Goal: Task Accomplishment & Management: Use online tool/utility

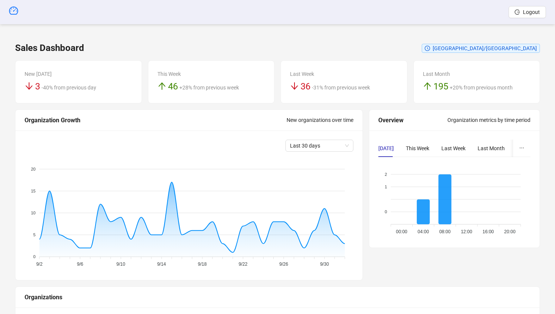
scroll to position [1079, 0]
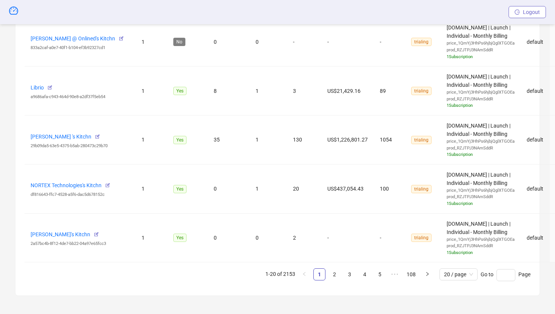
click at [523, 12] on span "Logout" at bounding box center [531, 12] width 17 height 6
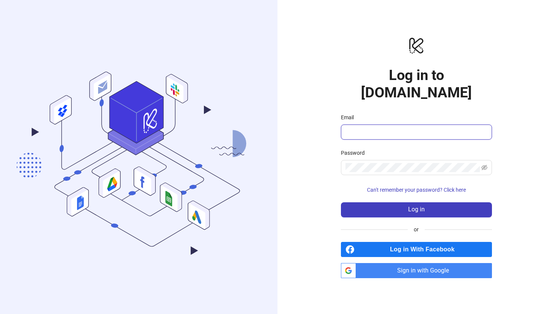
click at [395, 128] on input "Email" at bounding box center [415, 132] width 140 height 9
type input "**********"
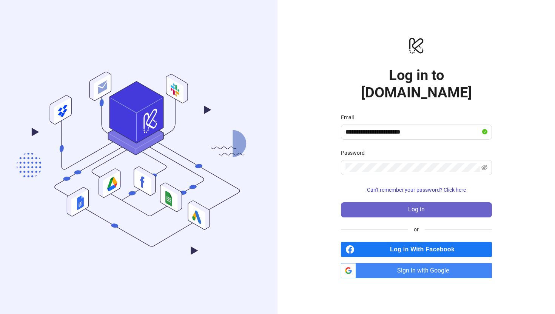
click at [380, 202] on button "Log in" at bounding box center [416, 209] width 151 height 15
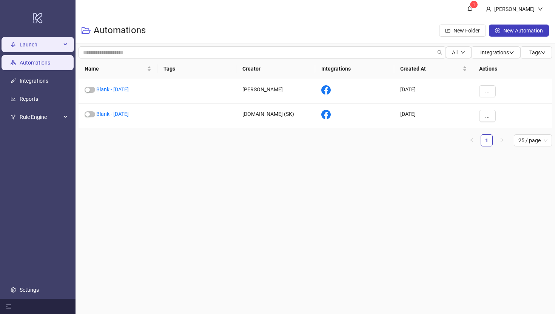
click at [25, 45] on span "Launch" at bounding box center [41, 44] width 42 height 15
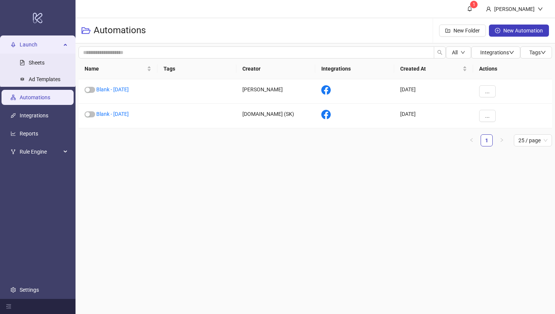
click at [23, 37] on span "Launch" at bounding box center [41, 44] width 42 height 15
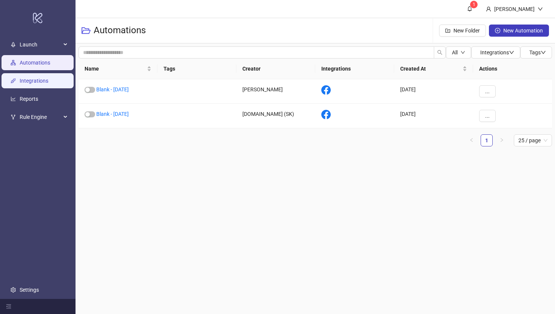
click at [20, 84] on link "Integrations" at bounding box center [34, 81] width 29 height 6
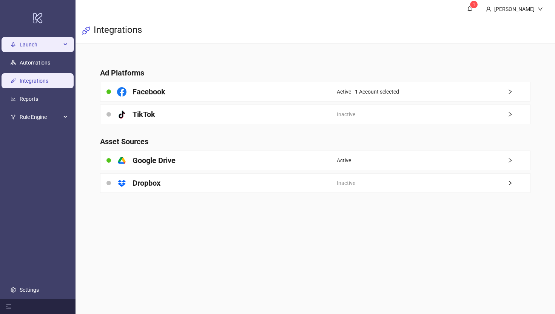
click at [24, 44] on span "Launch" at bounding box center [41, 44] width 42 height 15
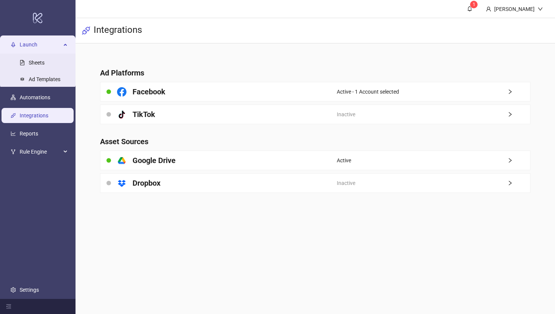
click at [21, 41] on span "Launch" at bounding box center [41, 44] width 42 height 15
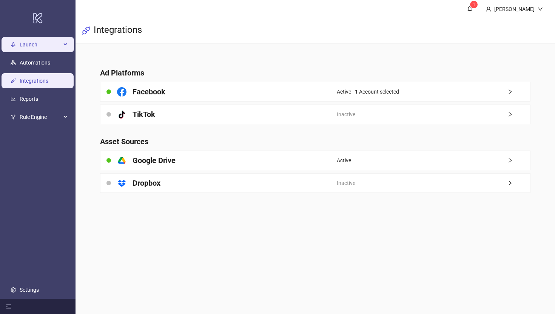
click at [31, 50] on span "Launch" at bounding box center [41, 44] width 42 height 15
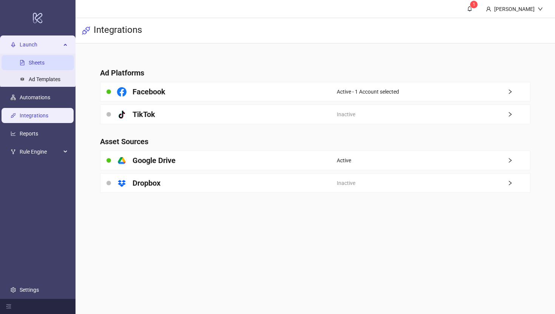
click at [34, 61] on link "Sheets" at bounding box center [37, 63] width 16 height 6
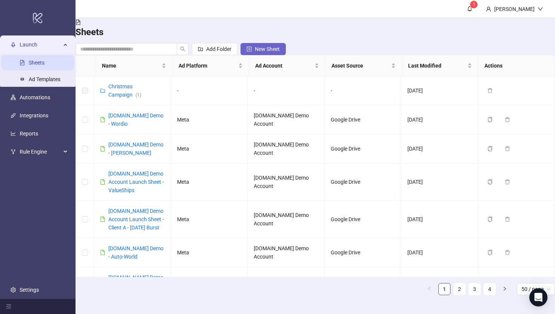
click at [280, 46] on span "New Sheet" at bounding box center [267, 49] width 25 height 6
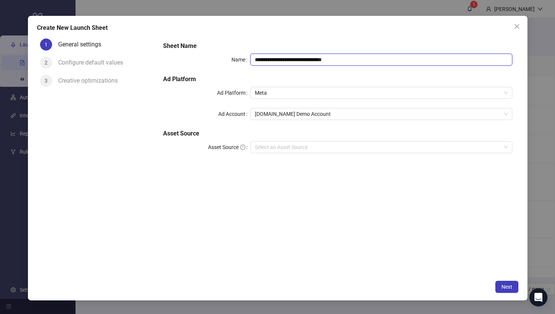
click at [354, 58] on input "**********" at bounding box center [380, 60] width 261 height 12
type input "**********"
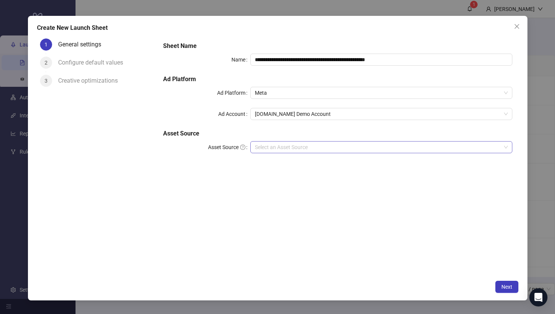
click at [266, 146] on input "Asset Source" at bounding box center [378, 146] width 246 height 11
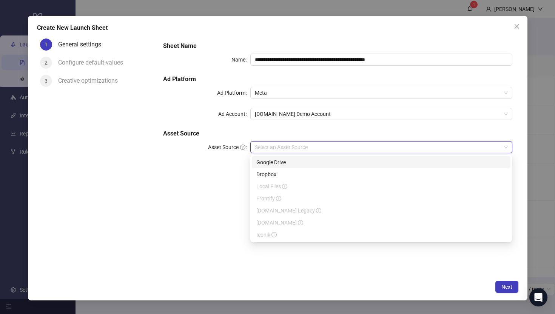
click at [274, 161] on div "Google Drive" at bounding box center [380, 162] width 249 height 8
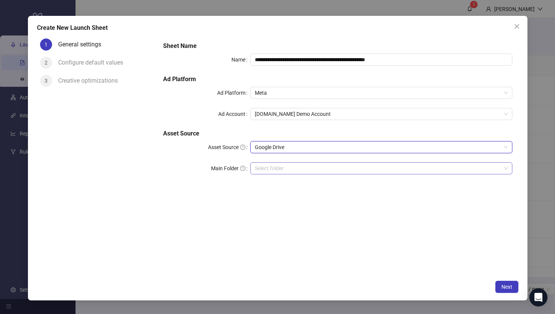
click at [265, 172] on input "Main Folder" at bounding box center [378, 168] width 246 height 11
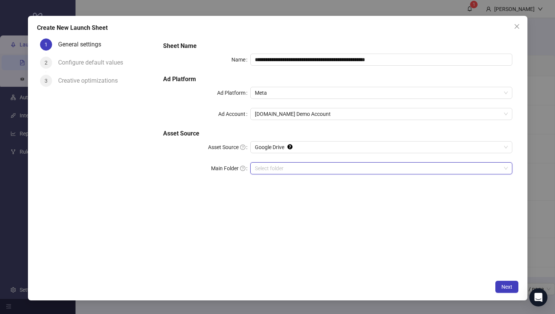
click at [258, 167] on input "Main Folder" at bounding box center [378, 168] width 246 height 11
click at [503, 286] on span "Next" at bounding box center [506, 287] width 11 height 6
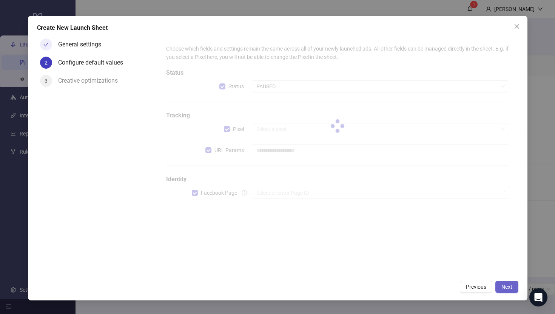
type input "**********"
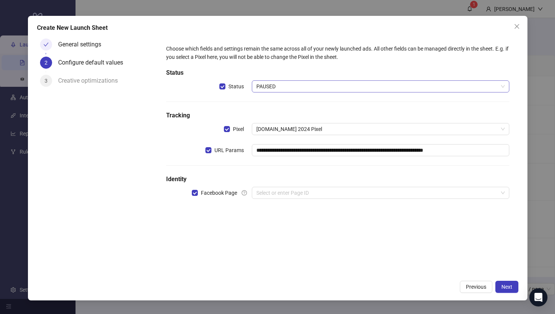
click at [274, 88] on span "PAUSED" at bounding box center [380, 86] width 248 height 11
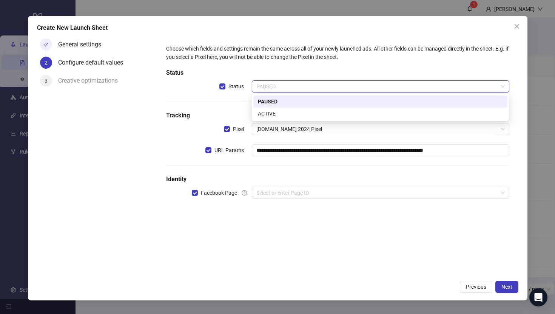
click at [272, 103] on div "PAUSED" at bounding box center [380, 101] width 245 height 8
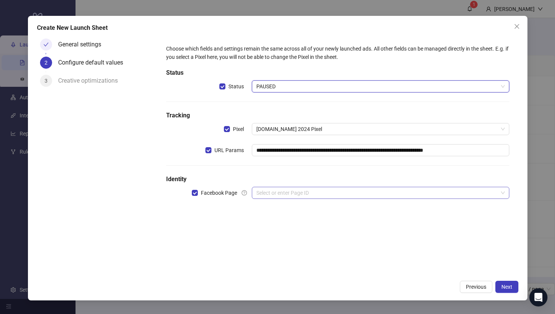
click at [266, 195] on input "search" at bounding box center [376, 192] width 241 height 11
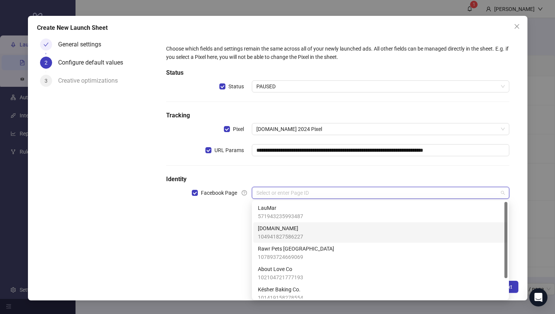
click at [265, 230] on span "[DOMAIN_NAME]" at bounding box center [280, 228] width 45 height 8
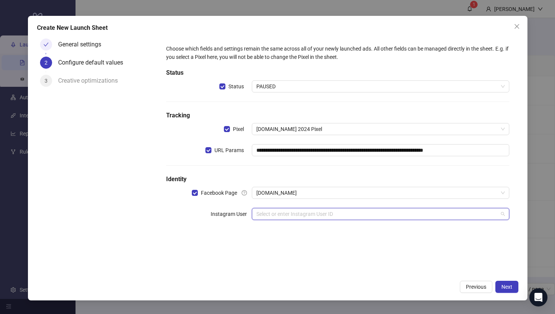
click at [263, 215] on input "search" at bounding box center [376, 213] width 241 height 11
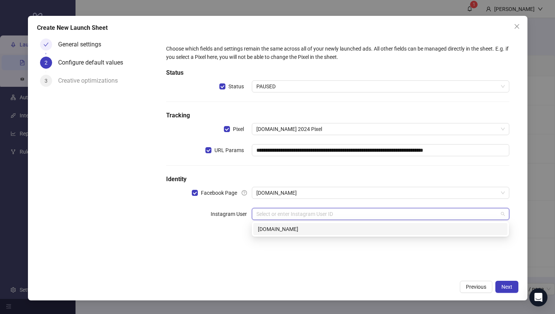
click at [264, 228] on div "[DOMAIN_NAME]" at bounding box center [380, 229] width 245 height 8
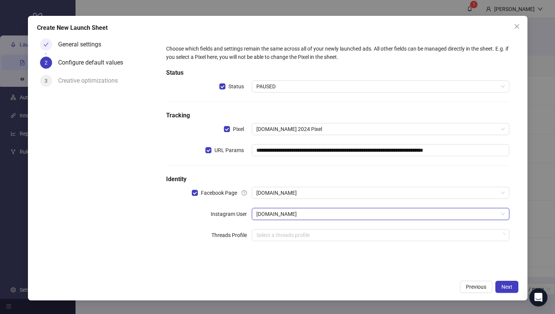
click at [143, 229] on div "General settings 2 Configure default values 3 Creative optimizations" at bounding box center [97, 155] width 120 height 241
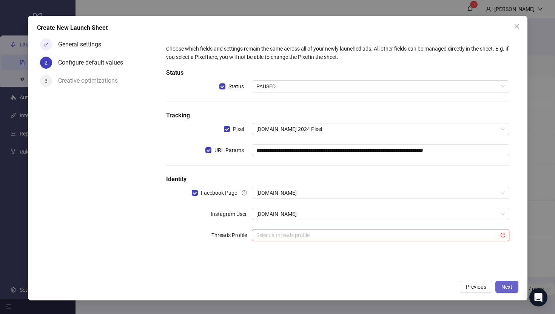
click at [503, 285] on span "Next" at bounding box center [506, 287] width 11 height 6
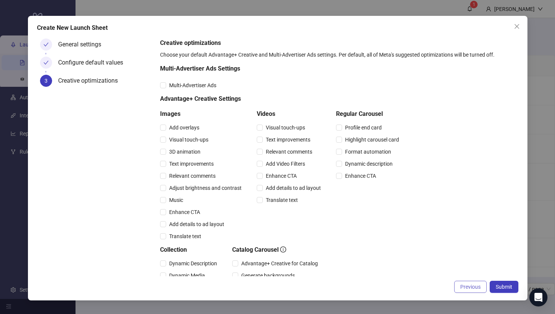
click at [461, 287] on span "Previous" at bounding box center [470, 287] width 20 height 6
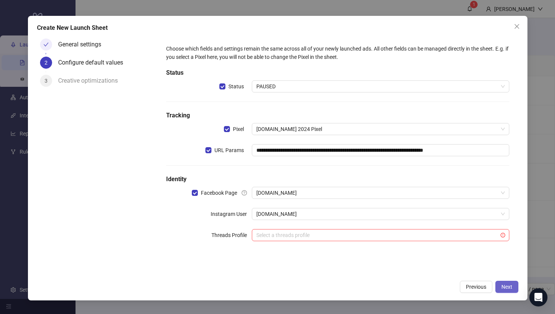
click at [504, 286] on span "Next" at bounding box center [506, 287] width 11 height 6
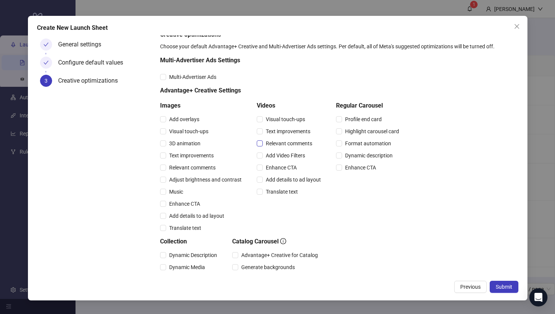
scroll to position [3, 0]
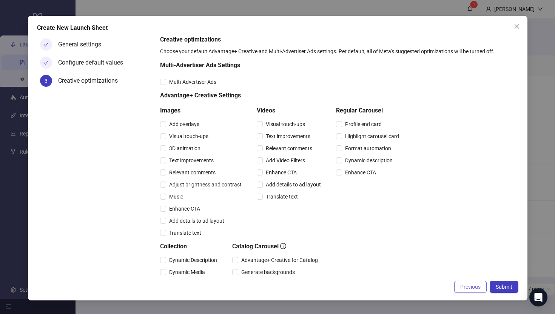
click at [461, 286] on span "Previous" at bounding box center [470, 287] width 20 height 6
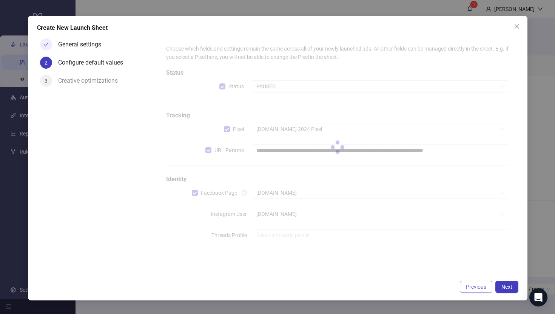
scroll to position [0, 0]
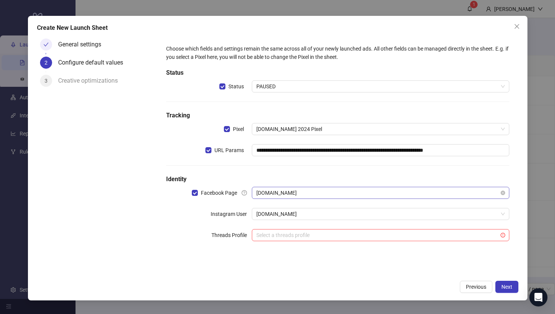
click at [275, 195] on span "[DOMAIN_NAME]" at bounding box center [380, 192] width 248 height 11
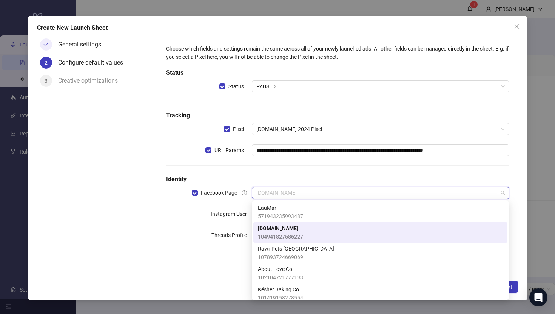
click at [283, 228] on span "[DOMAIN_NAME]" at bounding box center [280, 228] width 45 height 8
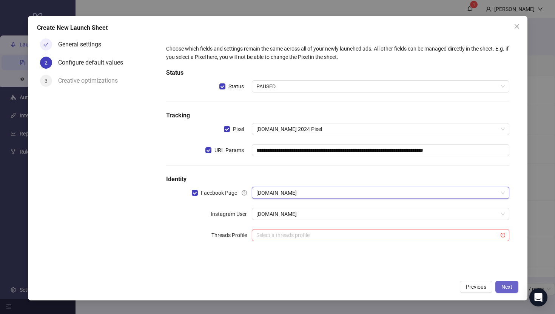
click at [502, 284] on span "Next" at bounding box center [506, 287] width 11 height 6
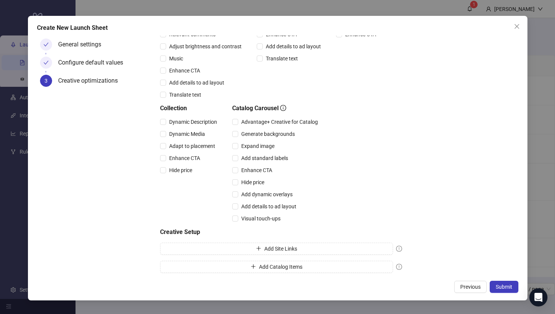
scroll to position [144, 0]
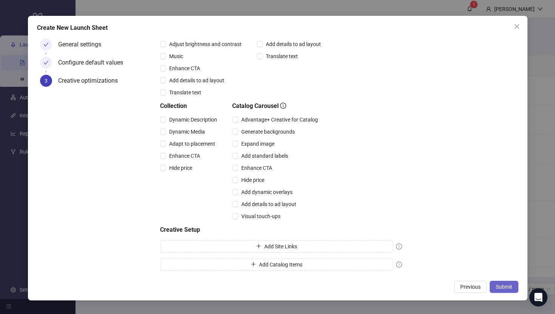
click at [506, 286] on span "Submit" at bounding box center [503, 287] width 17 height 6
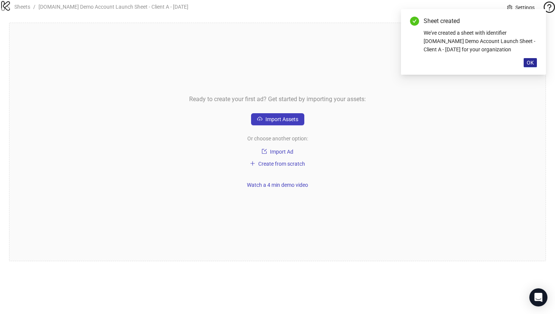
click at [531, 63] on span "OK" at bounding box center [529, 63] width 7 height 6
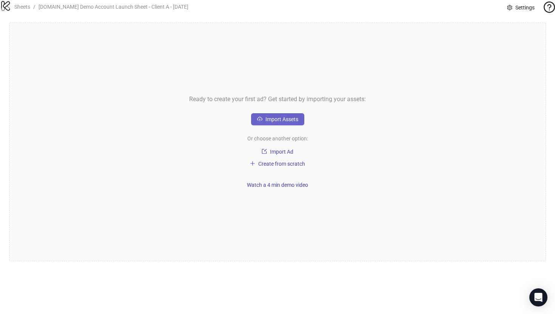
click at [273, 122] on span "Import Assets" at bounding box center [281, 119] width 33 height 6
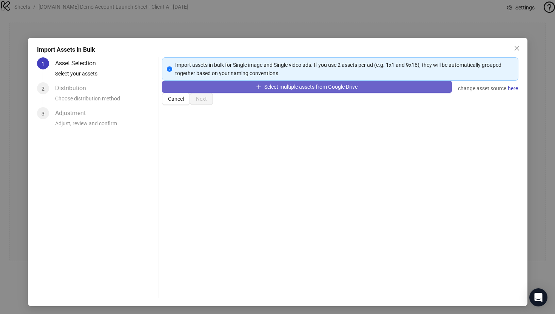
click at [269, 90] on span "Select multiple assets from Google Drive" at bounding box center [310, 87] width 93 height 6
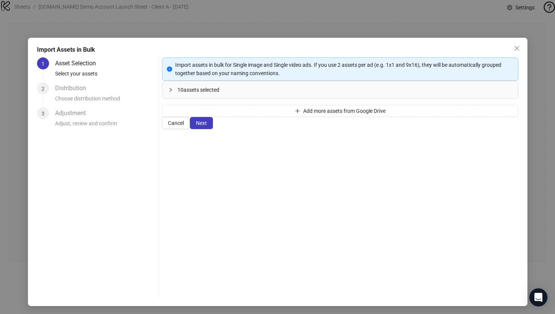
click at [173, 92] on icon "collapsed" at bounding box center [170, 90] width 5 height 5
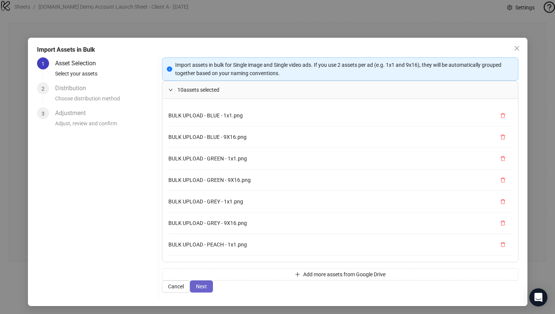
click at [207, 289] on span "Next" at bounding box center [201, 286] width 11 height 6
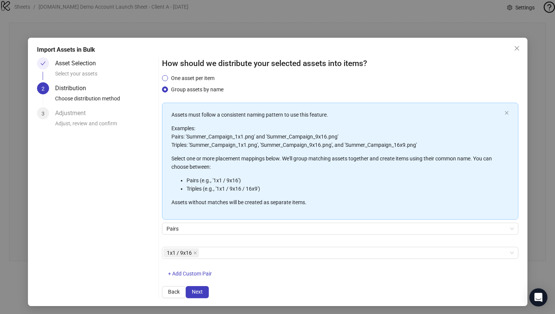
click at [178, 82] on span "One asset per item" at bounding box center [192, 78] width 49 height 8
click at [218, 248] on div "1x1 / 9x16" at bounding box center [335, 253] width 345 height 11
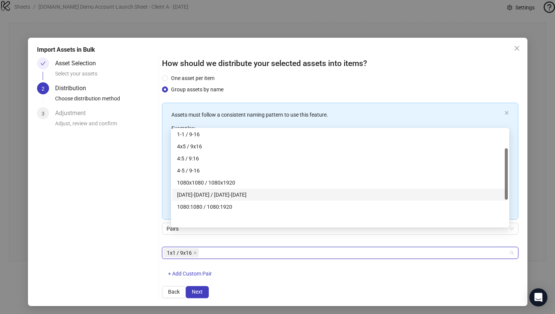
scroll to position [0, 0]
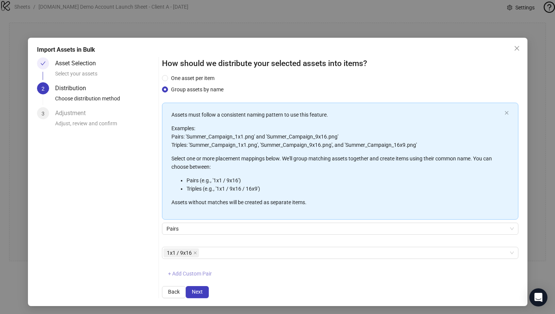
click at [206, 271] on span "+ Add Custom Pair" at bounding box center [190, 274] width 44 height 6
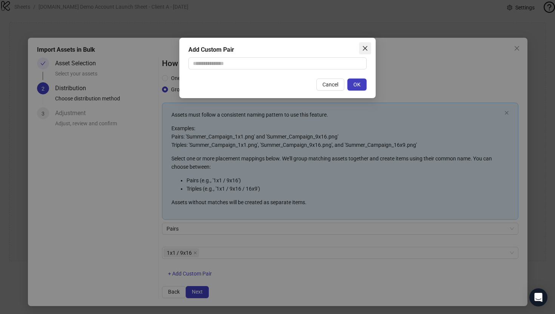
click at [364, 46] on icon "close" at bounding box center [365, 48] width 6 height 6
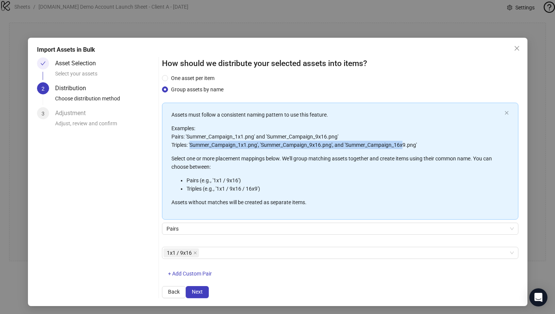
drag, startPoint x: 201, startPoint y: 128, endPoint x: 412, endPoint y: 125, distance: 210.9
click at [412, 125] on p "Examples: Pairs: 'Summer_Campaign_1x1.png' and 'Summer_Campaign_9x16.png' Tripl…" at bounding box center [336, 136] width 330 height 25
click at [195, 223] on div "Pairs" at bounding box center [340, 233] width 356 height 21
click at [180, 223] on span "Pairs" at bounding box center [339, 228] width 347 height 11
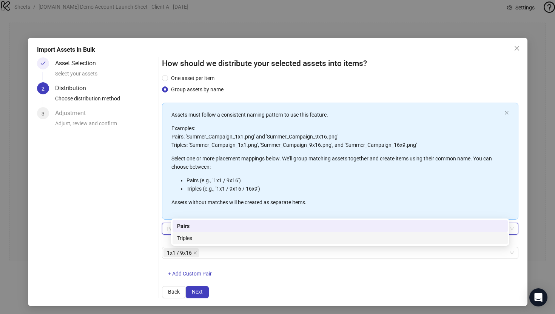
click at [168, 237] on div "One asset per item Group assets by name Assets must follow a consistent naming …" at bounding box center [340, 180] width 356 height 212
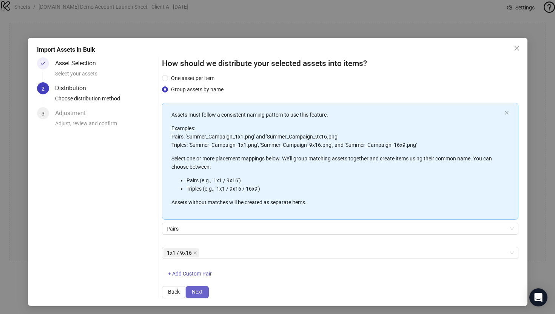
click at [203, 292] on span "Next" at bounding box center [197, 292] width 11 height 6
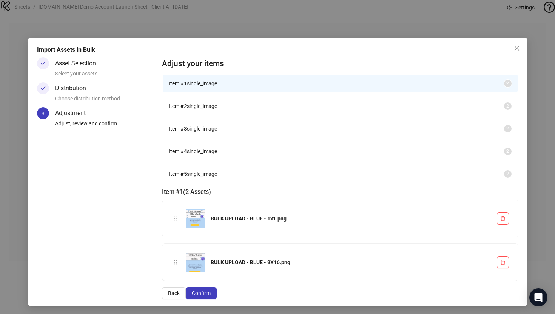
click at [210, 109] on span "single_image" at bounding box center [202, 106] width 30 height 6
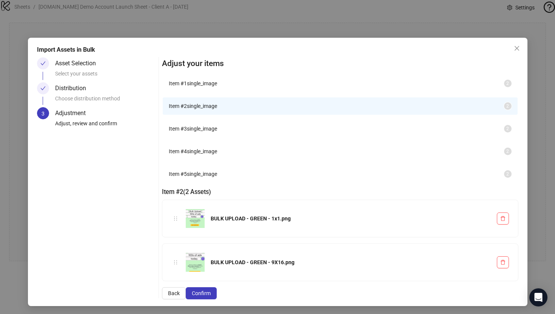
click at [187, 132] on span "Item # 3" at bounding box center [178, 129] width 18 height 6
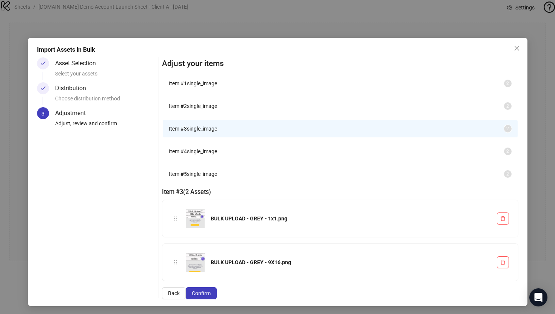
click at [187, 154] on span "Item # 4" at bounding box center [178, 151] width 18 height 6
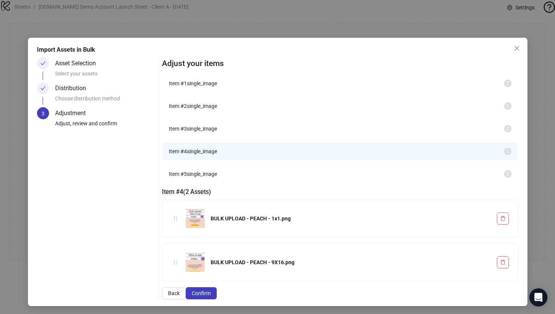
click at [215, 177] on span "single_image" at bounding box center [202, 174] width 30 height 6
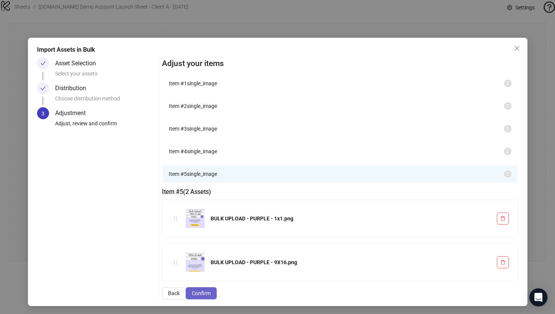
click at [211, 292] on span "Confirm" at bounding box center [201, 293] width 19 height 6
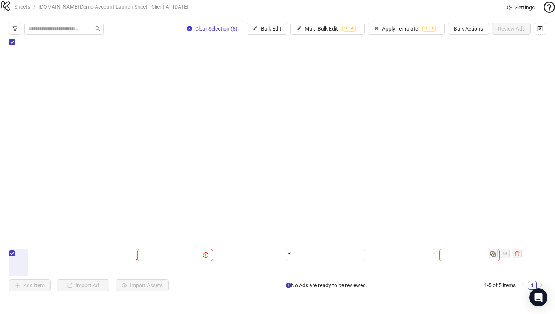
scroll to position [0, 623]
click at [539, 31] on icon "control" at bounding box center [539, 28] width 5 height 5
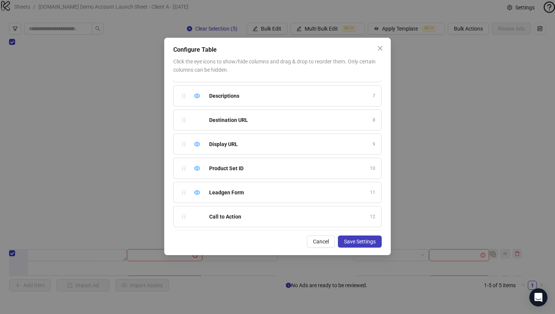
scroll to position [155, 0]
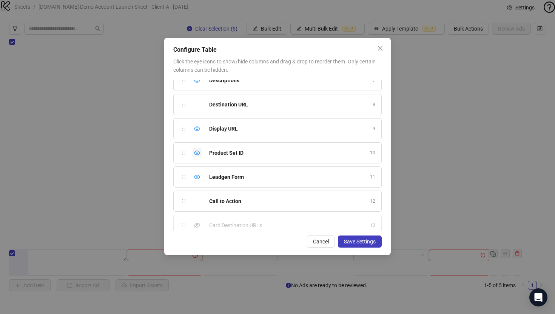
click at [197, 154] on icon "eye" at bounding box center [197, 153] width 6 height 6
click at [196, 178] on icon "eye" at bounding box center [197, 177] width 6 height 5
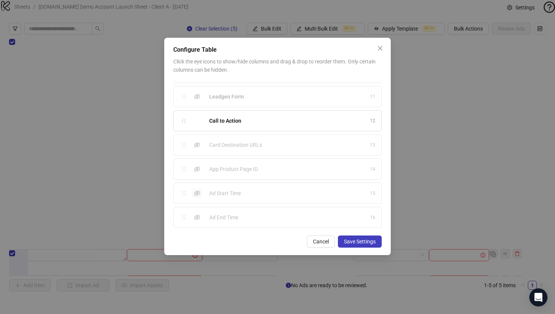
click at [195, 195] on icon "eye-invisible" at bounding box center [197, 193] width 6 height 5
click at [195, 218] on icon "eye-invisible" at bounding box center [197, 217] width 6 height 6
click at [356, 240] on span "Save Settings" at bounding box center [360, 241] width 32 height 6
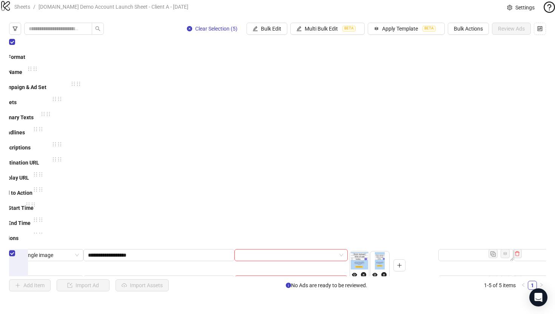
scroll to position [0, 0]
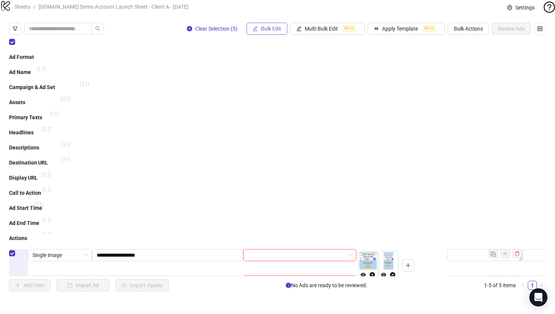
click at [262, 32] on span "Bulk Edit" at bounding box center [271, 29] width 20 height 6
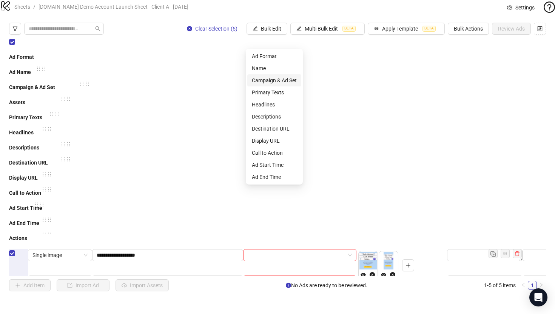
click at [261, 80] on span "Campaign & Ad Set" at bounding box center [274, 80] width 45 height 8
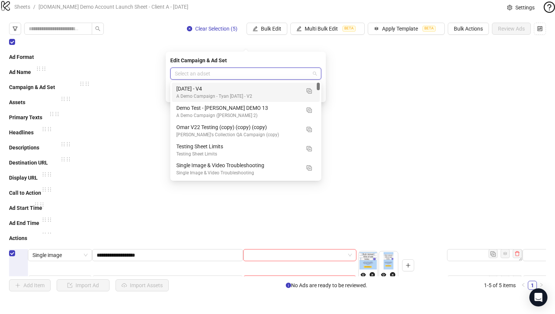
click at [218, 71] on input "search" at bounding box center [242, 73] width 135 height 11
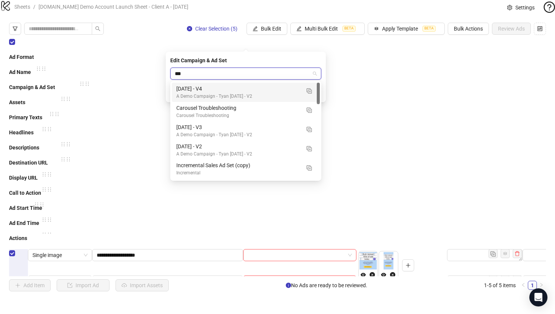
type input "****"
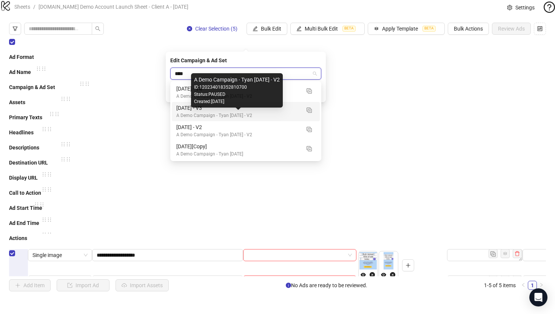
click at [197, 111] on div "[DATE] - V3" at bounding box center [238, 108] width 124 height 8
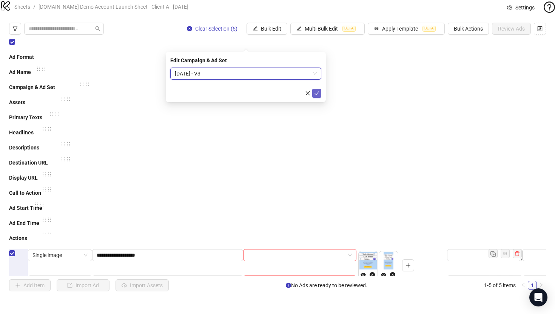
click at [316, 91] on icon "check" at bounding box center [316, 93] width 5 height 5
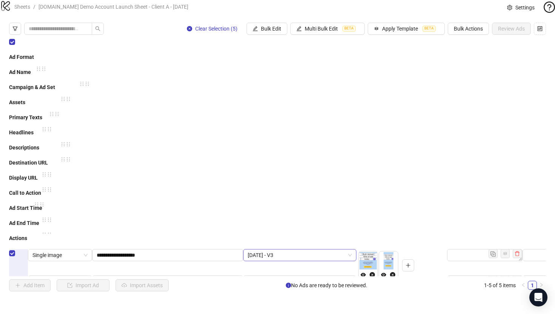
click at [307, 249] on span "[DATE] - V3" at bounding box center [300, 254] width 104 height 11
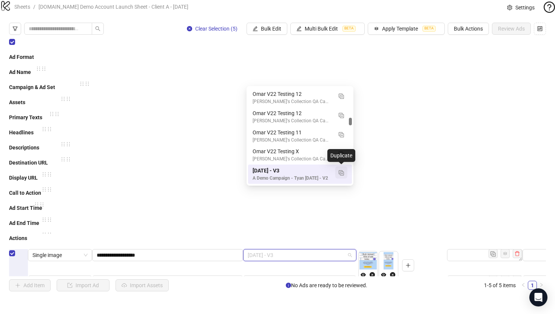
click at [342, 172] on img "button" at bounding box center [340, 172] width 5 height 5
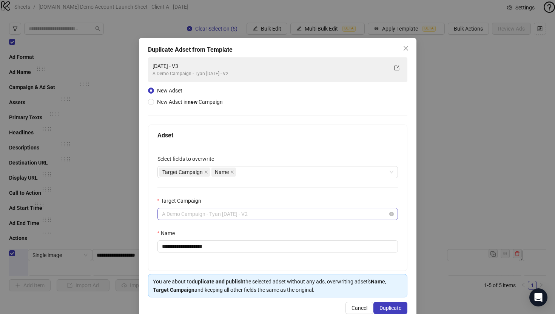
click at [189, 214] on span "A Demo Campaign - Tyan [DATE] - V2" at bounding box center [277, 213] width 231 height 11
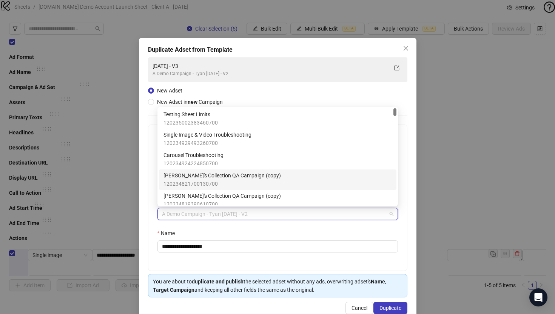
scroll to position [0, 0]
click at [142, 196] on div "**********" at bounding box center [277, 180] width 277 height 284
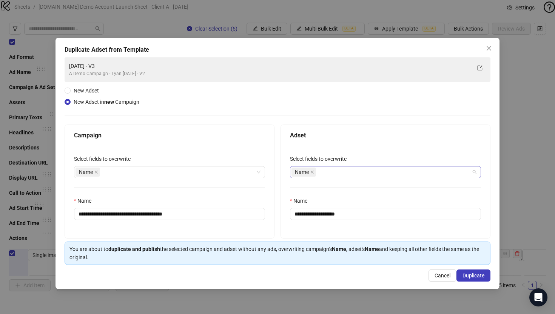
click at [324, 171] on div "Name" at bounding box center [381, 172] width 180 height 11
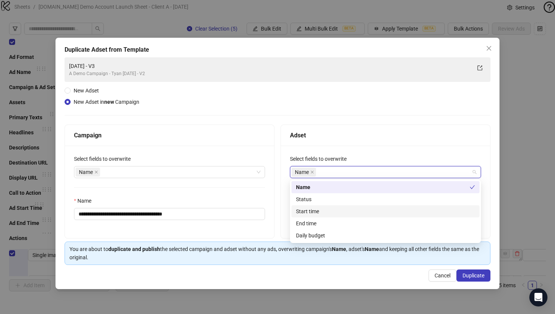
click at [366, 86] on div "**********" at bounding box center [278, 161] width 426 height 208
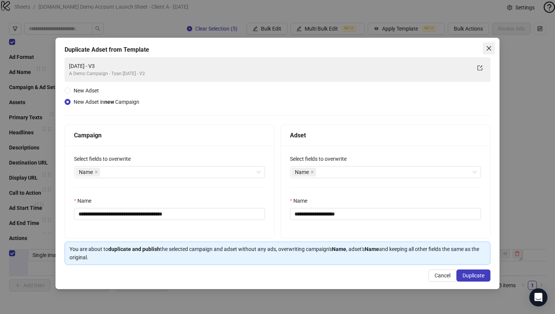
click at [489, 51] on icon "close" at bounding box center [489, 48] width 6 height 6
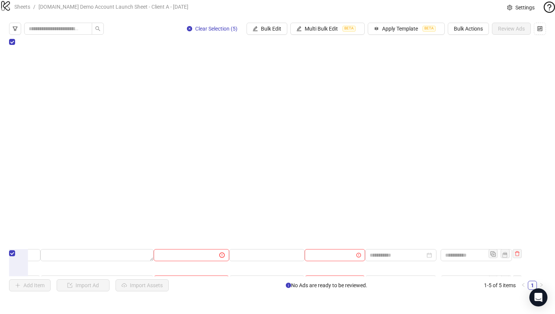
scroll to position [0, 598]
click at [269, 35] on button "Bulk Edit" at bounding box center [266, 29] width 41 height 12
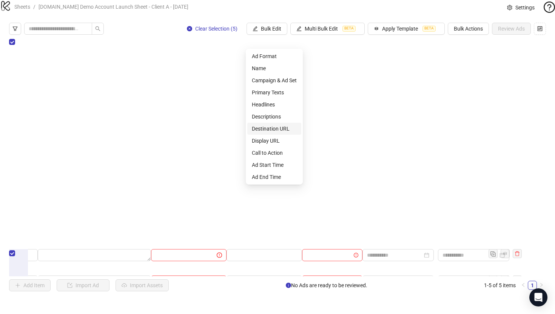
click at [262, 130] on span "Destination URL" at bounding box center [274, 129] width 45 height 8
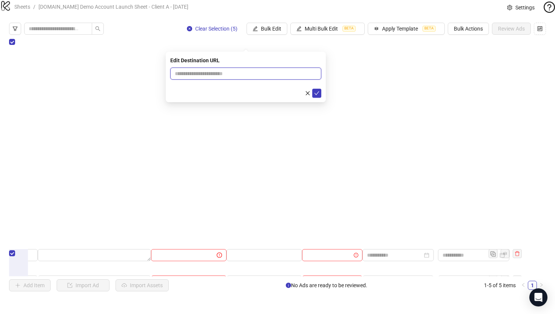
click at [255, 72] on input "text" at bounding box center [243, 73] width 136 height 8
type input "**********"
click at [317, 94] on icon "check" at bounding box center [316, 93] width 5 height 4
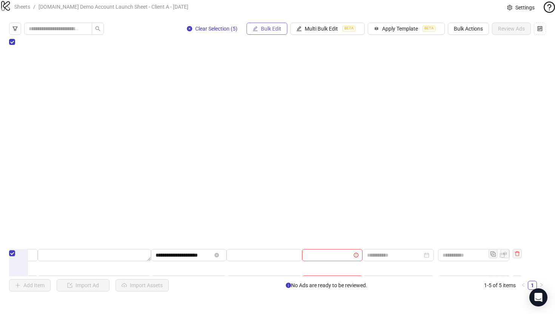
click at [258, 35] on button "Bulk Edit" at bounding box center [266, 29] width 41 height 12
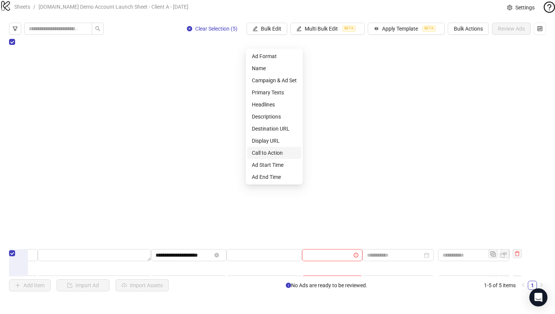
click at [261, 154] on span "Call to Action" at bounding box center [274, 153] width 45 height 8
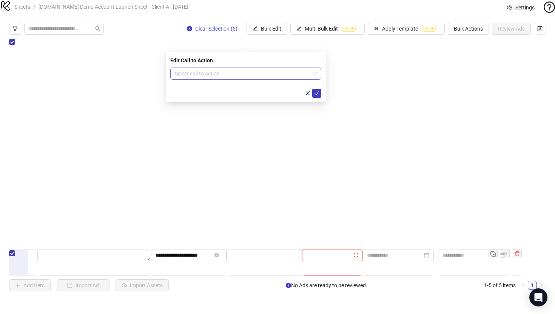
click at [229, 72] on input "search" at bounding box center [242, 73] width 135 height 11
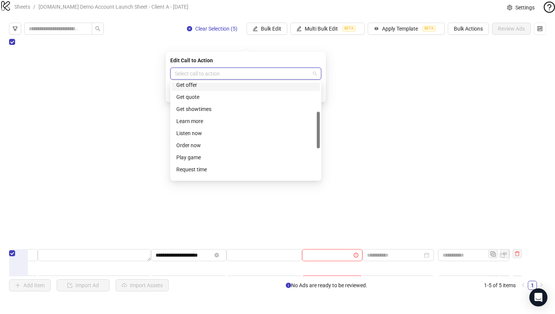
scroll to position [76, 0]
click at [185, 126] on div "Learn more" at bounding box center [246, 121] width 148 height 12
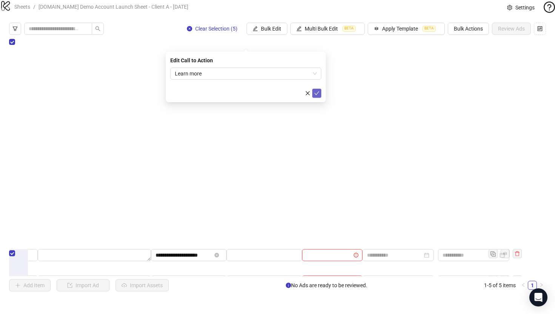
click at [314, 95] on icon "check" at bounding box center [316, 93] width 5 height 5
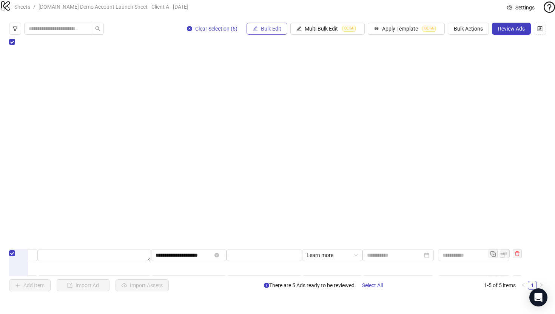
click at [258, 35] on button "Bulk Edit" at bounding box center [266, 29] width 41 height 12
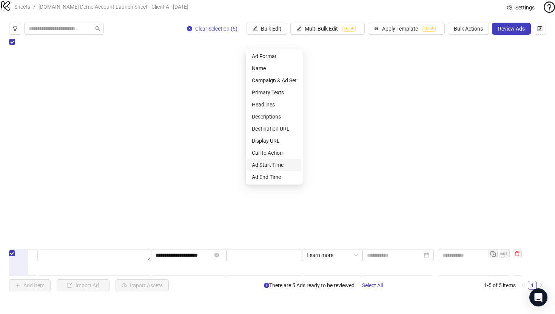
click at [263, 164] on span "Ad Start Time" at bounding box center [274, 165] width 45 height 8
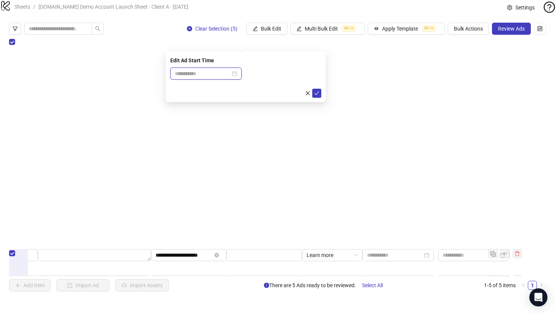
click at [187, 74] on input at bounding box center [202, 73] width 55 height 8
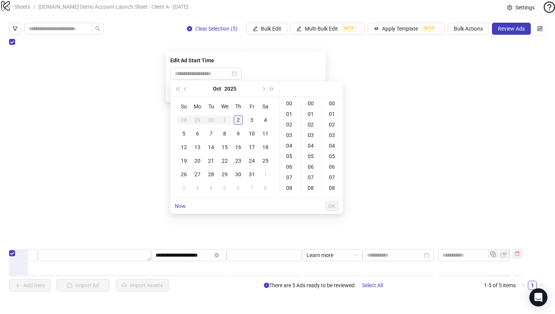
click at [238, 117] on div "2" at bounding box center [238, 119] width 9 height 9
click at [287, 144] on div "07" at bounding box center [290, 144] width 18 height 11
click at [290, 129] on div "09" at bounding box center [290, 131] width 18 height 11
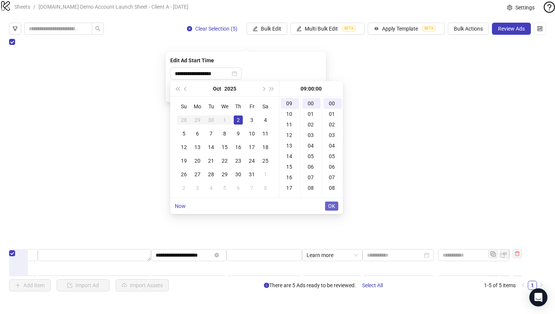
click at [330, 205] on span "OK" at bounding box center [331, 206] width 7 height 6
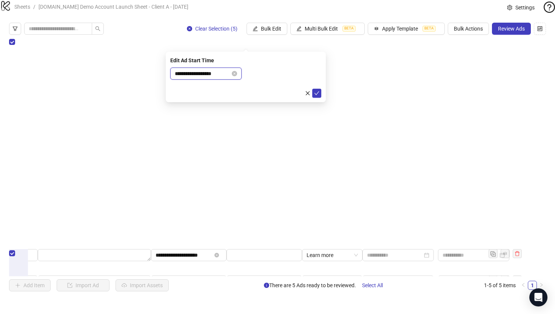
click at [194, 74] on input "**********" at bounding box center [202, 73] width 55 height 8
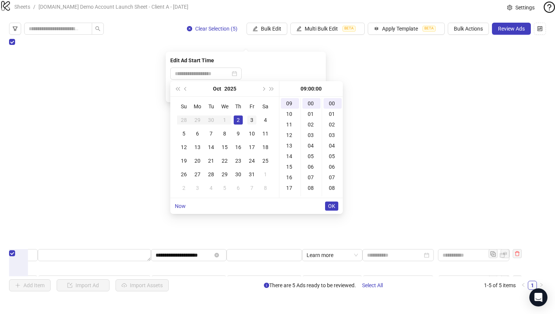
click at [254, 120] on div "3" at bounding box center [251, 119] width 9 height 9
type input "**********"
click at [271, 60] on div "Edit Ad Start Time" at bounding box center [245, 60] width 151 height 8
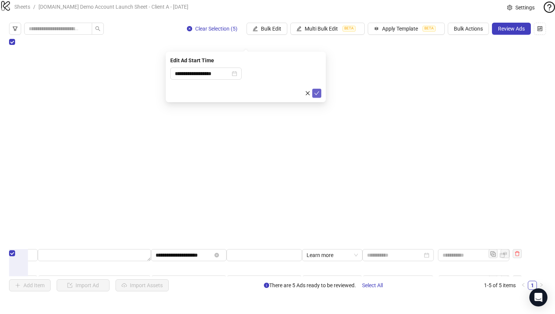
click at [315, 91] on icon "check" at bounding box center [316, 93] width 5 height 5
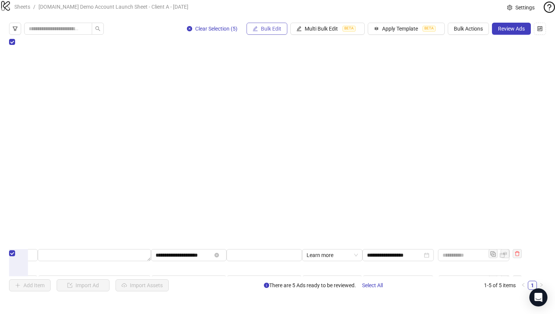
click at [256, 31] on icon "edit" at bounding box center [254, 28] width 5 height 5
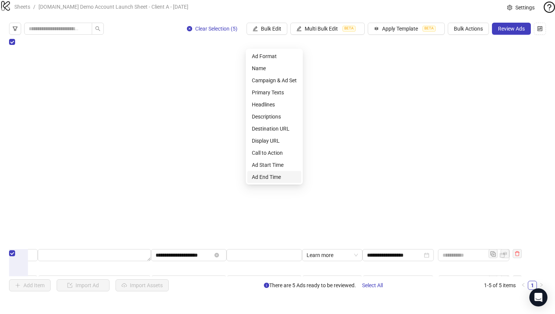
click at [260, 178] on span "Ad End Time" at bounding box center [274, 177] width 45 height 8
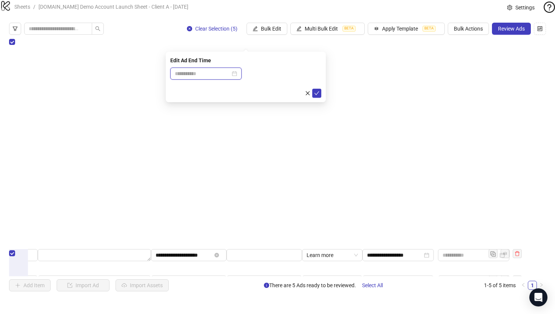
click at [224, 75] on input at bounding box center [202, 73] width 55 height 8
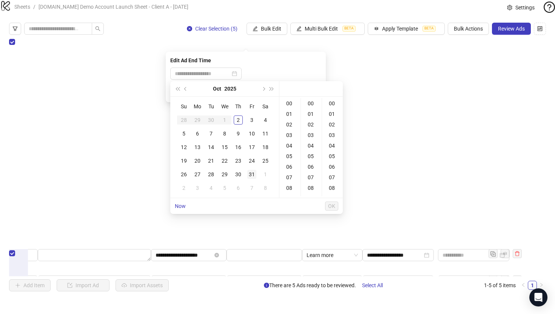
click at [252, 175] on div "31" at bounding box center [251, 174] width 9 height 9
click at [290, 174] on div "17" at bounding box center [290, 172] width 18 height 11
type input "**********"
click at [330, 204] on span "OK" at bounding box center [331, 206] width 7 height 6
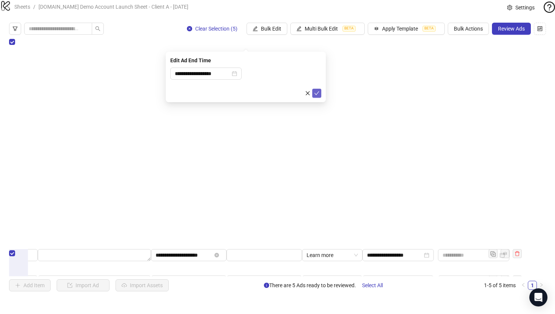
click at [315, 92] on icon "check" at bounding box center [316, 93] width 5 height 5
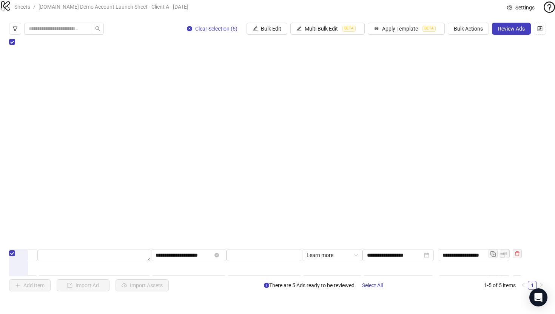
scroll to position [0, 591]
click at [265, 32] on span "Bulk Edit" at bounding box center [271, 29] width 20 height 6
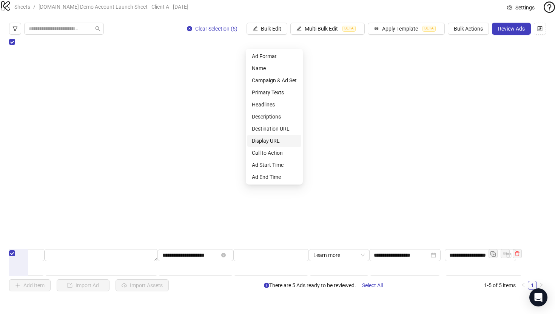
click at [260, 139] on span "Display URL" at bounding box center [274, 141] width 45 height 8
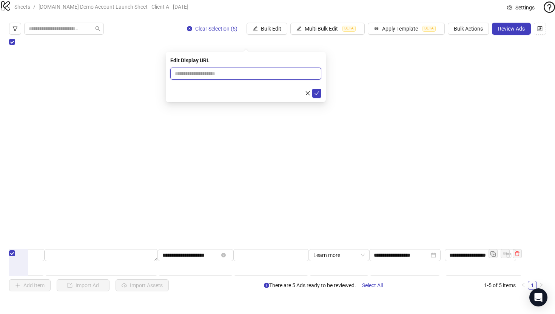
click at [195, 78] on input "text" at bounding box center [245, 74] width 151 height 12
type input "**********"
click at [315, 96] on span "submit" at bounding box center [316, 93] width 5 height 6
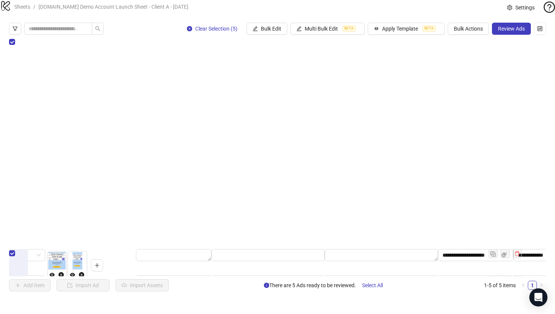
scroll to position [0, 306]
click at [265, 32] on span "Bulk Edit" at bounding box center [271, 29] width 20 height 6
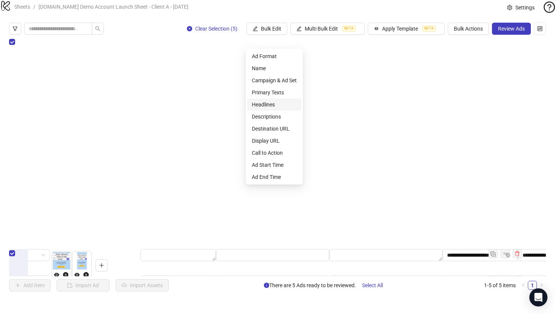
click at [262, 105] on span "Headlines" at bounding box center [274, 104] width 45 height 8
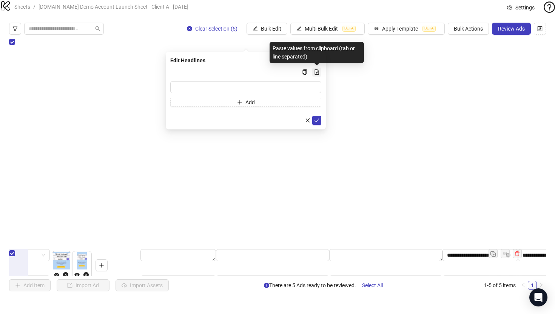
click at [317, 72] on icon "file-add" at bounding box center [316, 71] width 5 height 5
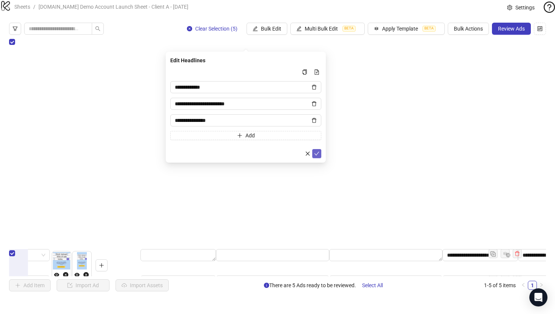
click at [316, 157] on button "submit" at bounding box center [316, 153] width 9 height 9
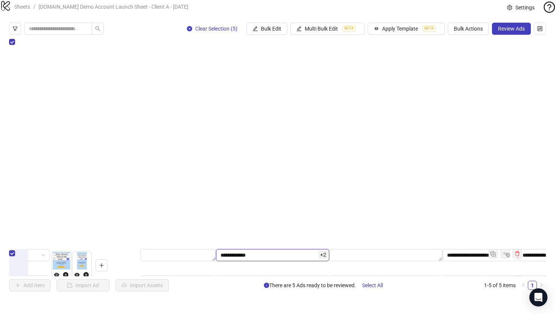
click at [295, 249] on input "**********" at bounding box center [272, 255] width 113 height 12
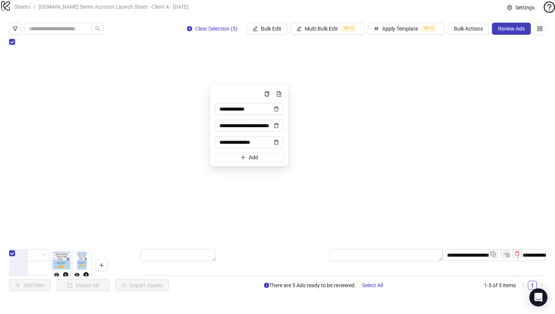
click at [261, 226] on div "**********" at bounding box center [277, 157] width 537 height 238
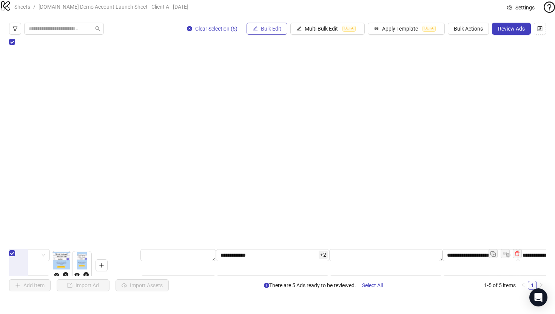
click at [258, 35] on button "Bulk Edit" at bounding box center [266, 29] width 41 height 12
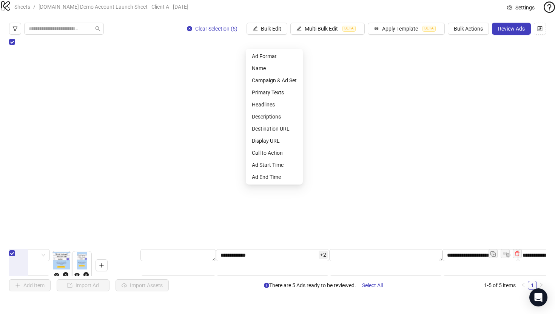
click at [172, 236] on div "**********" at bounding box center [277, 157] width 537 height 238
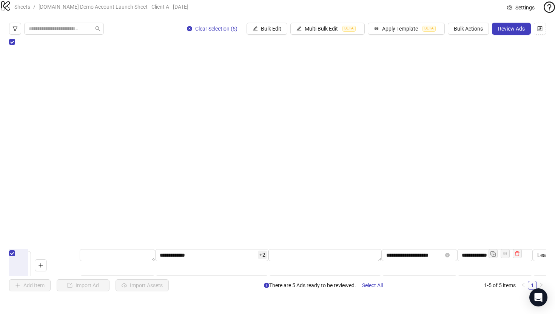
scroll to position [0, 367]
click at [458, 32] on span "Bulk Actions" at bounding box center [467, 29] width 29 height 6
click at [467, 81] on span "Duplicate with assets" at bounding box center [479, 80] width 52 height 8
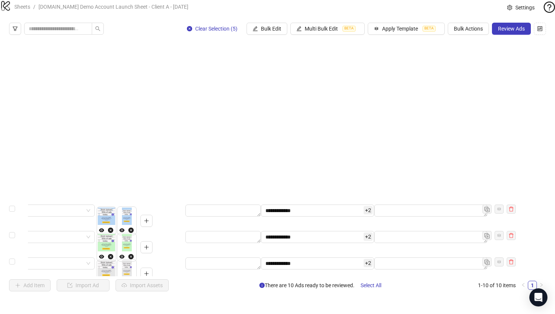
scroll to position [45, 0]
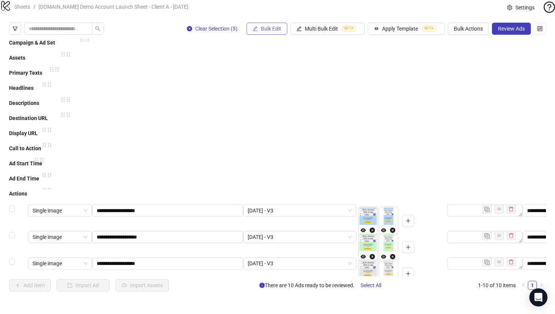
click at [263, 32] on span "Bulk Edit" at bounding box center [271, 29] width 20 height 6
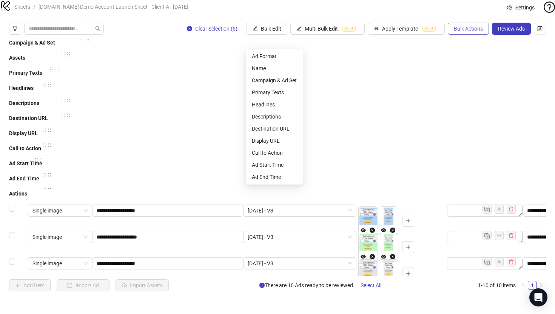
click at [477, 35] on button "Bulk Actions" at bounding box center [467, 29] width 41 height 12
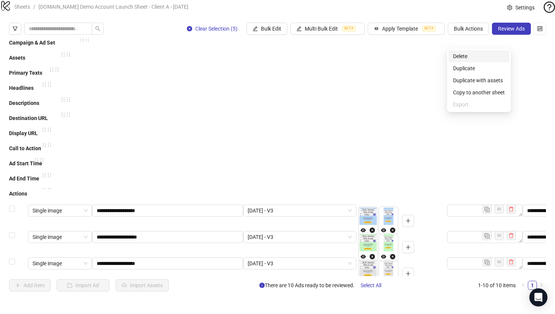
click at [461, 58] on span "Delete" at bounding box center [479, 56] width 52 height 8
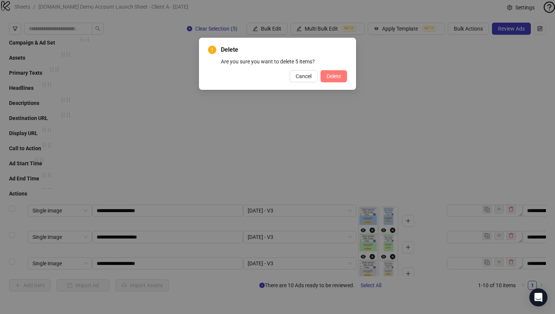
click at [336, 73] on span "Delete" at bounding box center [333, 76] width 14 height 6
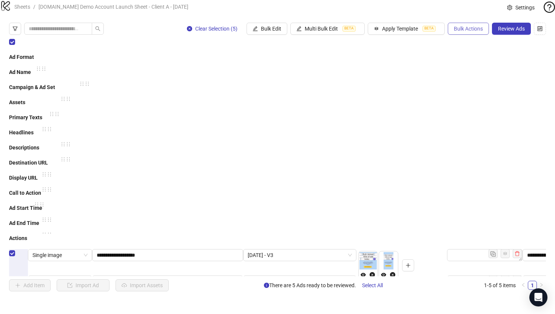
click at [466, 32] on span "Bulk Actions" at bounding box center [467, 29] width 29 height 6
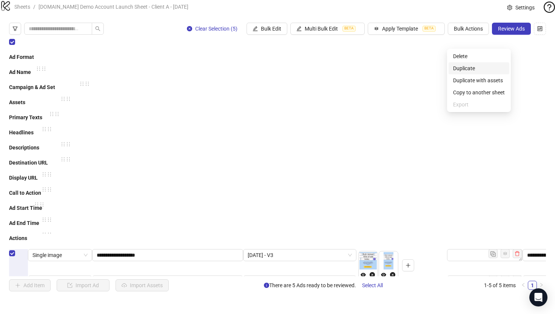
click at [464, 68] on span "Duplicate" at bounding box center [479, 68] width 52 height 8
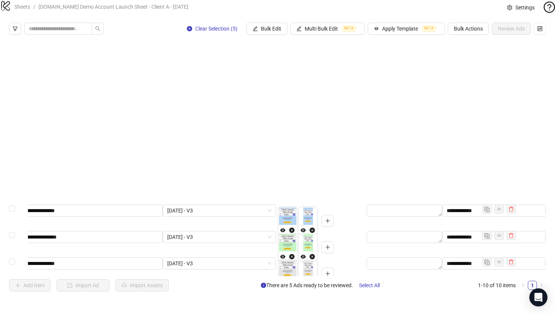
scroll to position [45, 44]
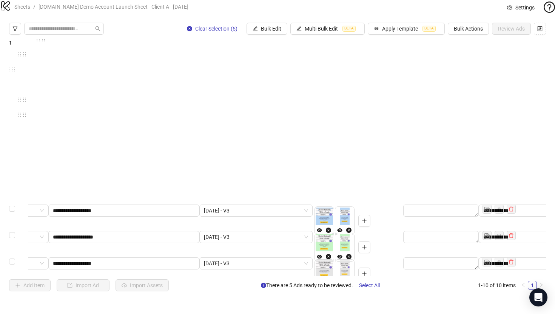
click at [472, 32] on span "Bulk Actions" at bounding box center [467, 29] width 29 height 6
click at [457, 55] on span "Delete" at bounding box center [479, 56] width 52 height 8
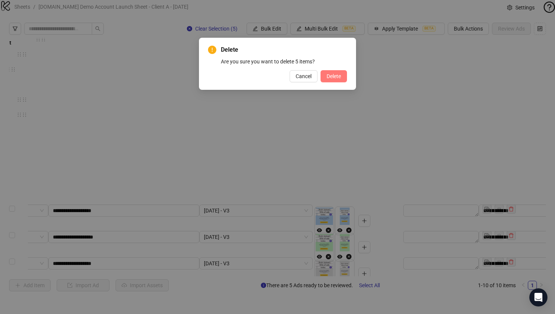
click at [327, 77] on span "Delete" at bounding box center [333, 76] width 14 height 6
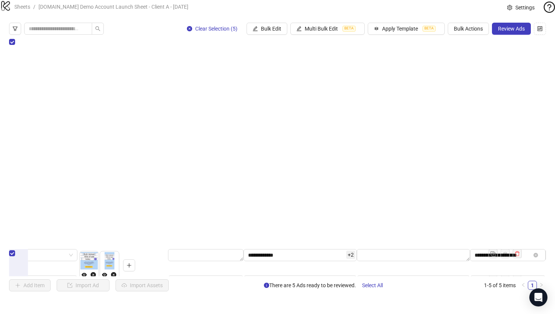
scroll to position [0, 274]
click at [470, 32] on span "Bulk Actions" at bounding box center [467, 29] width 29 height 6
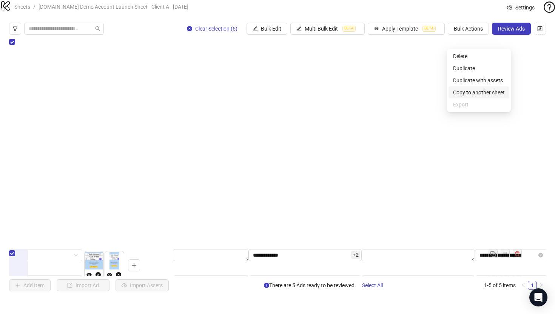
click at [475, 94] on span "Copy to another sheet" at bounding box center [479, 92] width 52 height 8
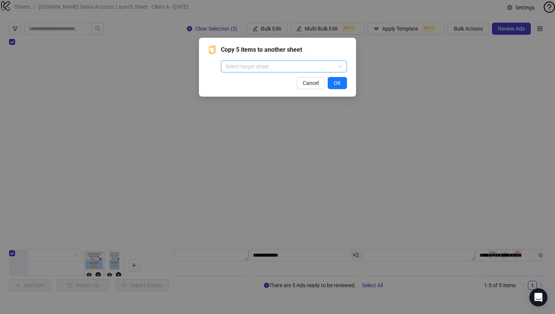
click at [238, 68] on input "search" at bounding box center [280, 66] width 110 height 11
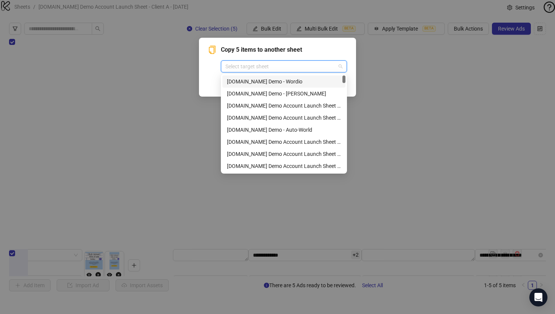
click at [207, 78] on div "Copy 5 items to another sheet Select target sheet Cancel OK" at bounding box center [277, 67] width 157 height 59
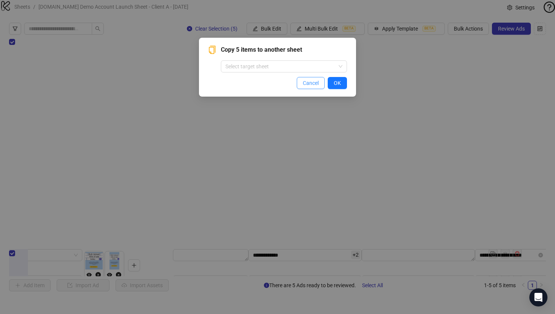
click at [309, 88] on button "Cancel" at bounding box center [311, 83] width 28 height 12
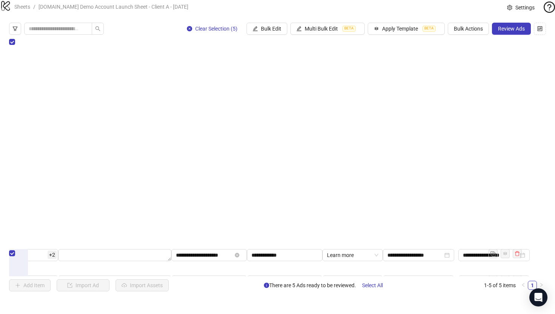
scroll to position [0, 576]
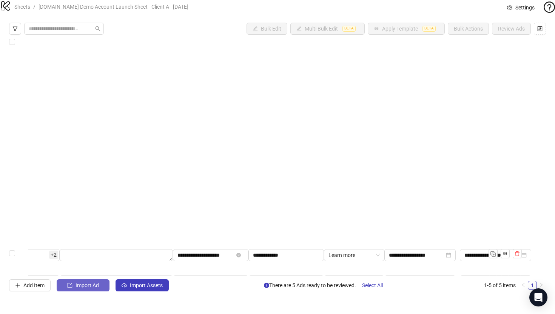
click at [78, 288] on span "Import Ad" at bounding box center [86, 285] width 23 height 6
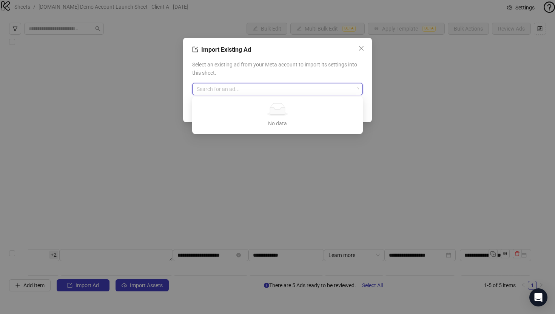
click at [220, 90] on input "search" at bounding box center [274, 88] width 155 height 11
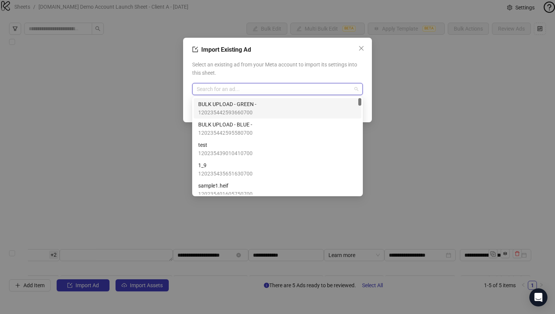
click at [220, 105] on span "BULK UPLOAD - GREEN -" at bounding box center [227, 104] width 58 height 8
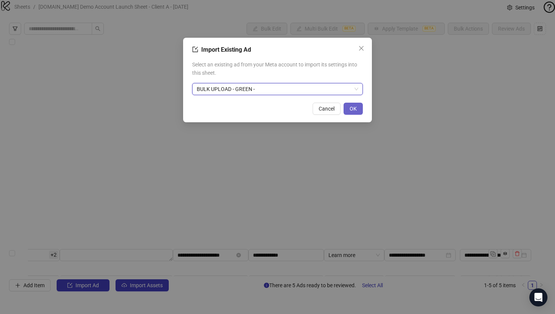
click at [355, 112] on button "OK" at bounding box center [352, 109] width 19 height 12
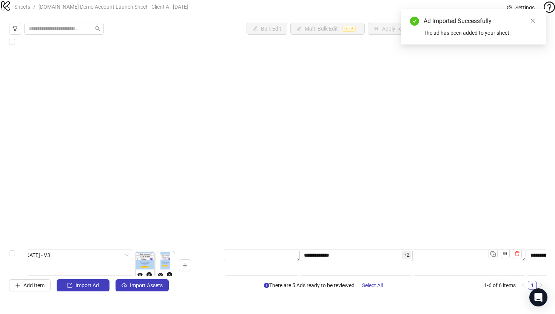
scroll to position [0, 223]
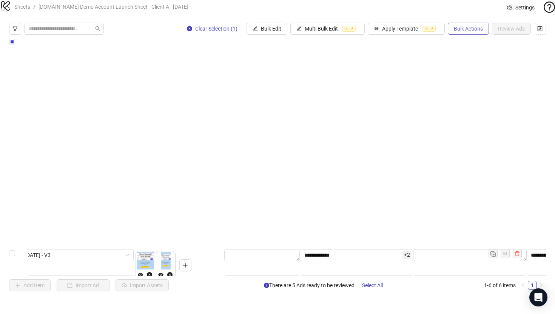
click at [469, 32] on span "Bulk Actions" at bounding box center [467, 29] width 29 height 6
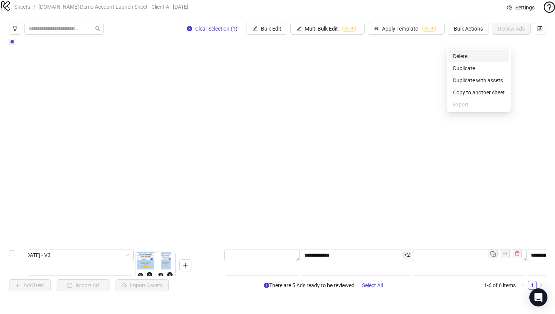
click at [462, 57] on span "Delete" at bounding box center [479, 56] width 52 height 8
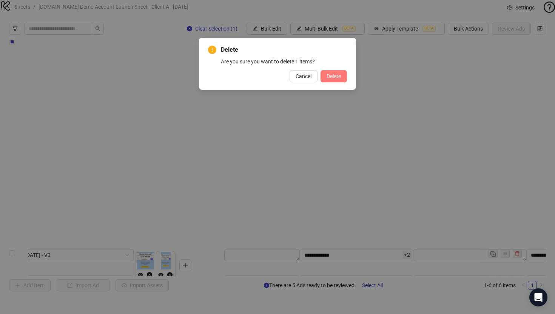
click at [335, 80] on button "Delete" at bounding box center [333, 76] width 26 height 12
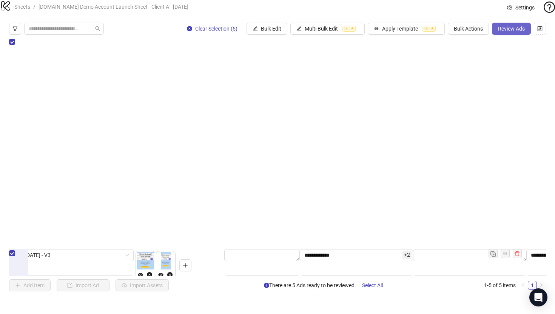
click at [509, 32] on span "Review Ads" at bounding box center [511, 29] width 27 height 6
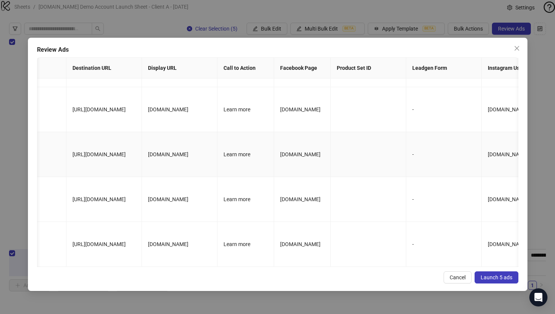
scroll to position [0, 0]
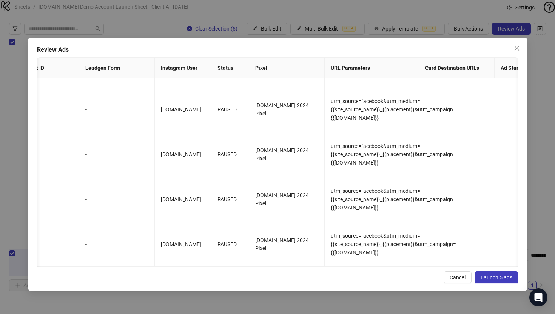
click at [486, 282] on button "Launch 5 ads" at bounding box center [496, 277] width 44 height 12
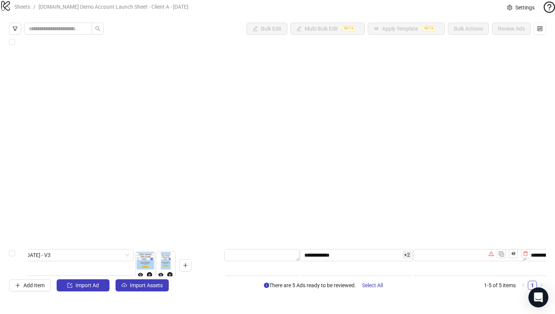
click at [534, 299] on icon "Open Intercom Messenger" at bounding box center [538, 297] width 10 height 10
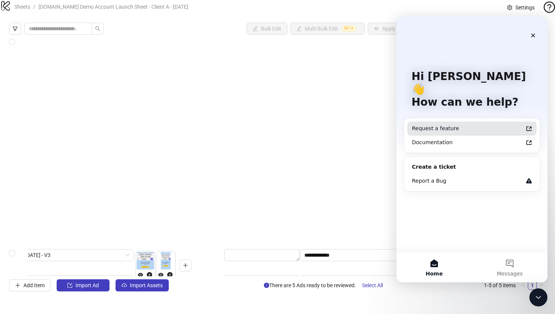
click at [436, 125] on div "Request a feature" at bounding box center [467, 129] width 111 height 8
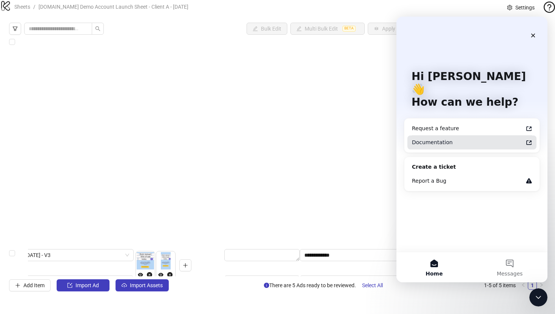
click at [430, 138] on div "Documentation" at bounding box center [467, 142] width 111 height 8
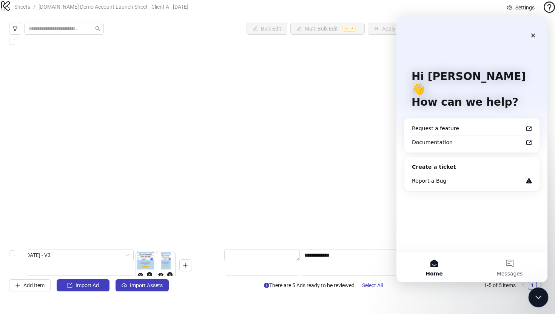
click at [538, 296] on icon "Close Intercom Messenger" at bounding box center [536, 296] width 5 height 3
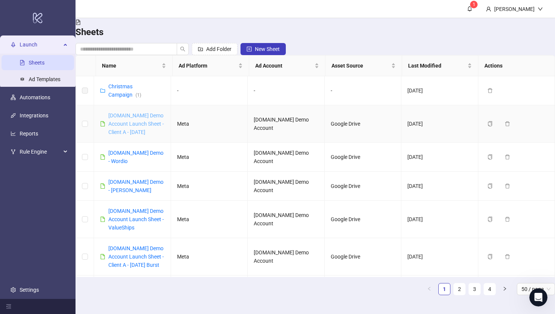
click at [148, 123] on link "[DOMAIN_NAME] Demo Account Launch Sheet - Client A - [DATE]" at bounding box center [135, 123] width 55 height 23
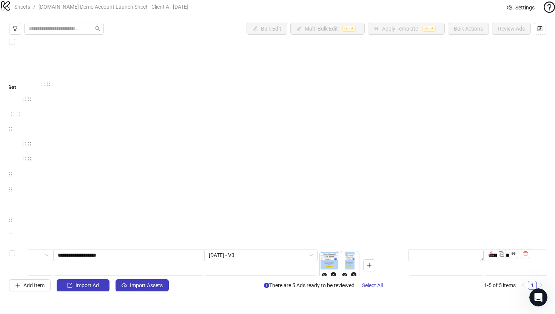
scroll to position [0, 40]
click at [535, 295] on icon "Open Intercom Messenger" at bounding box center [537, 296] width 12 height 12
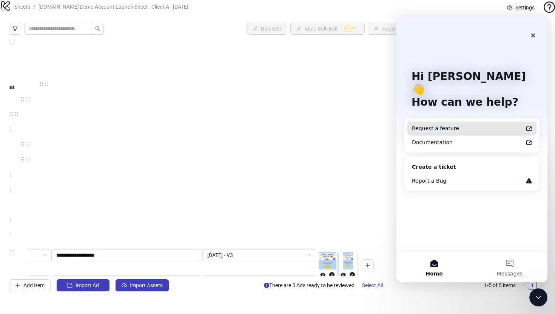
click at [432, 125] on div "Request a feature" at bounding box center [467, 129] width 111 height 8
